Goal: Task Accomplishment & Management: Manage account settings

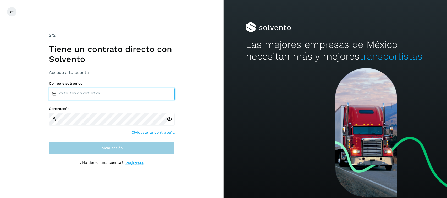
type input "**********"
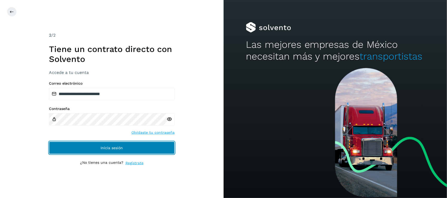
click at [91, 149] on button "Inicia sesión" at bounding box center [112, 148] width 126 height 13
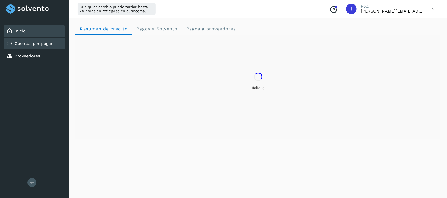
click at [36, 46] on div "Cuentas por pagar" at bounding box center [29, 44] width 46 height 6
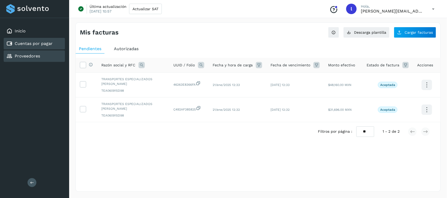
click at [27, 56] on link "Proveedores" at bounding box center [27, 56] width 25 height 5
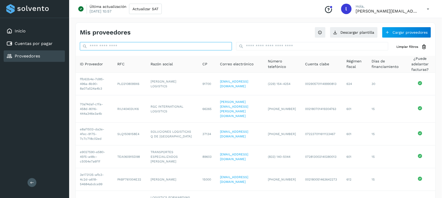
click at [219, 46] on input "text" at bounding box center [156, 46] width 152 height 8
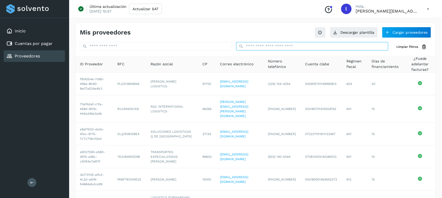
click at [270, 47] on input "text" at bounding box center [312, 46] width 152 height 8
type input "********"
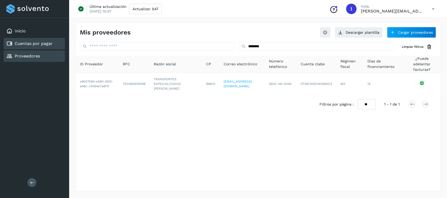
click at [30, 46] on div "Cuentas por pagar" at bounding box center [29, 44] width 46 height 6
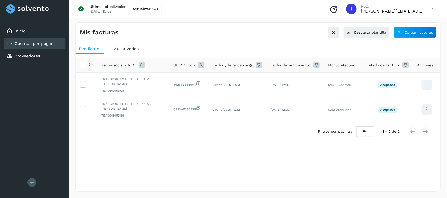
click at [130, 49] on span "Autorizadas" at bounding box center [126, 48] width 25 height 5
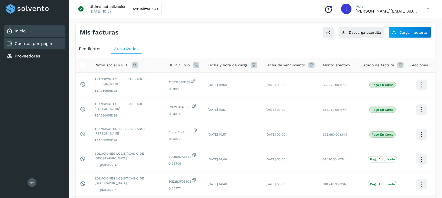
click at [35, 33] on div "Inicio" at bounding box center [34, 31] width 61 height 12
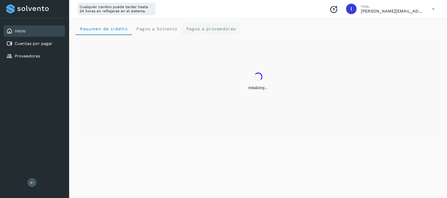
click at [192, 29] on span "Pagos a proveedores" at bounding box center [211, 28] width 50 height 5
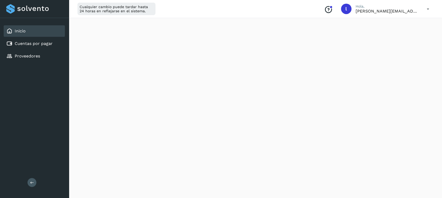
scroll to position [262, 0]
